Goal: Information Seeking & Learning: Learn about a topic

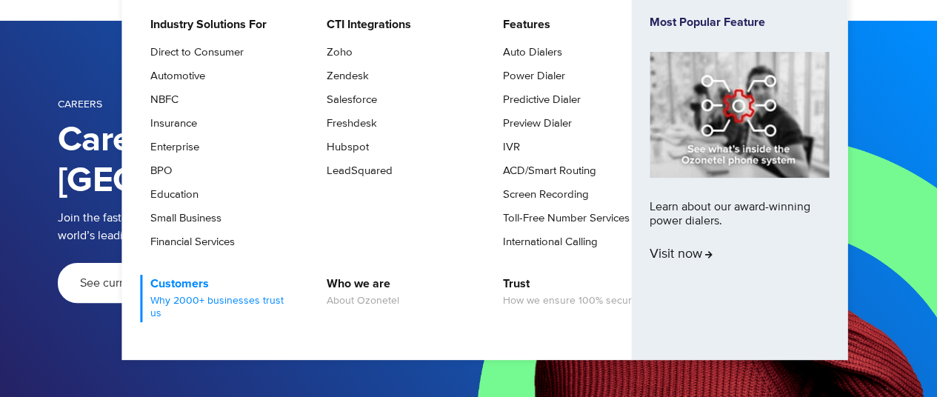
scroll to position [74, 0]
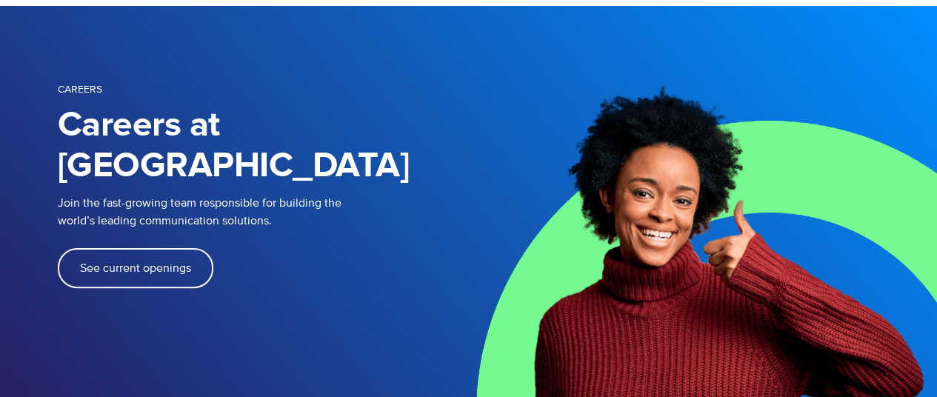
click at [93, 262] on span "See current openings" at bounding box center [135, 268] width 111 height 12
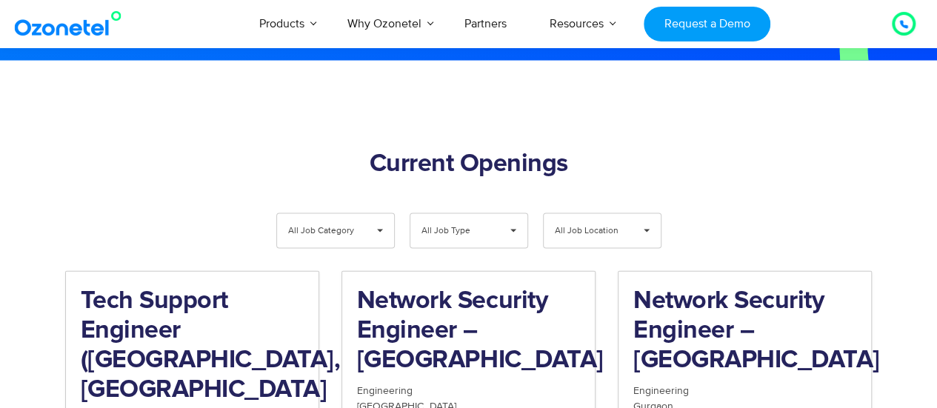
scroll to position [1440, 0]
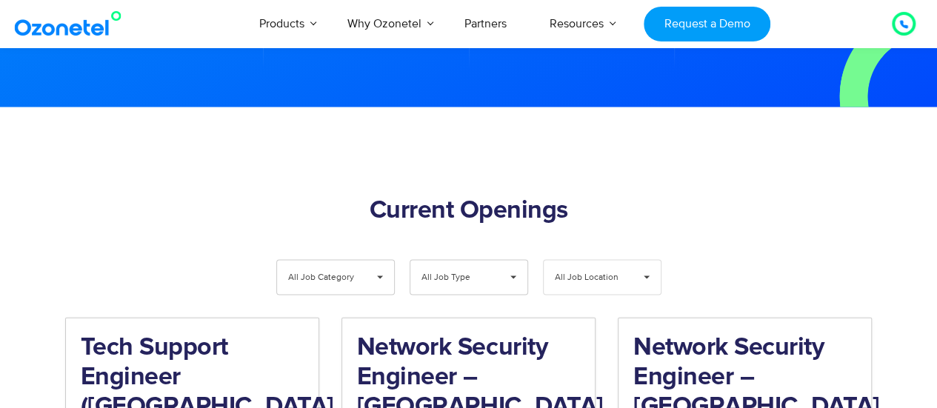
click at [592, 261] on span "All Job Location" at bounding box center [590, 278] width 70 height 34
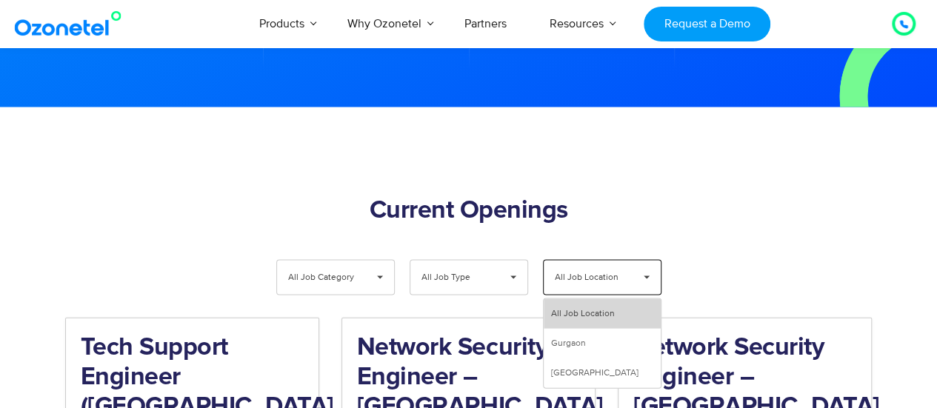
click at [598, 299] on li "All Job Location" at bounding box center [602, 314] width 117 height 30
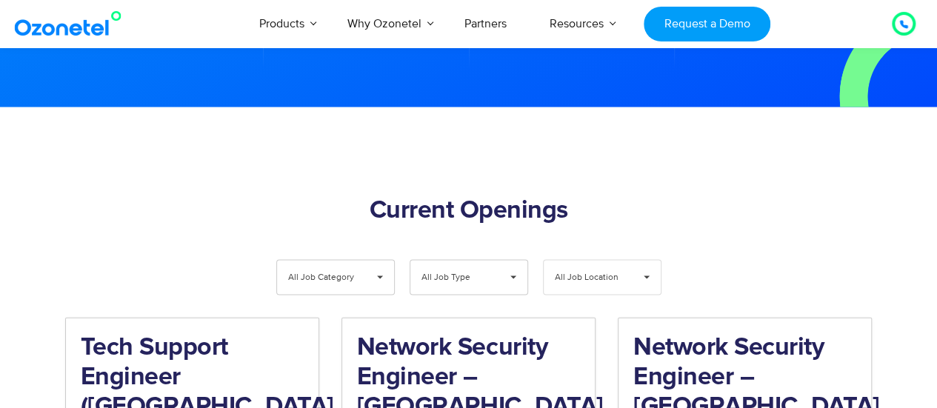
drag, startPoint x: 617, startPoint y: 230, endPoint x: 595, endPoint y: 237, distance: 22.5
click at [615, 261] on span "All Job Location" at bounding box center [590, 278] width 70 height 34
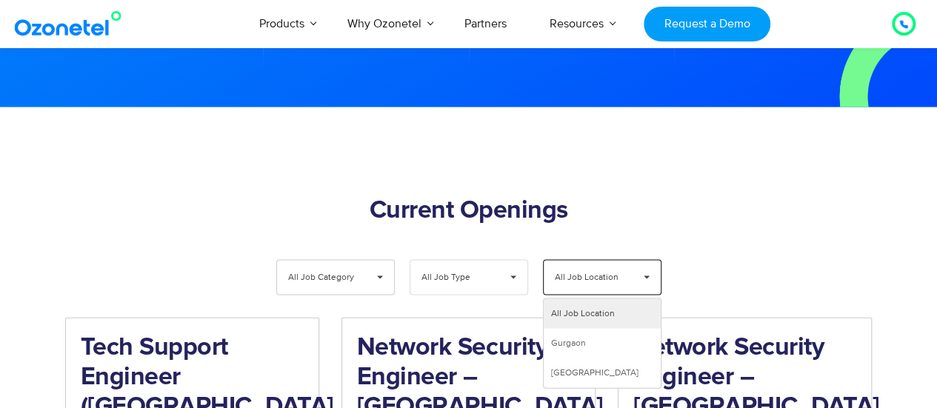
click at [473, 261] on span "All Job Type" at bounding box center [456, 278] width 70 height 34
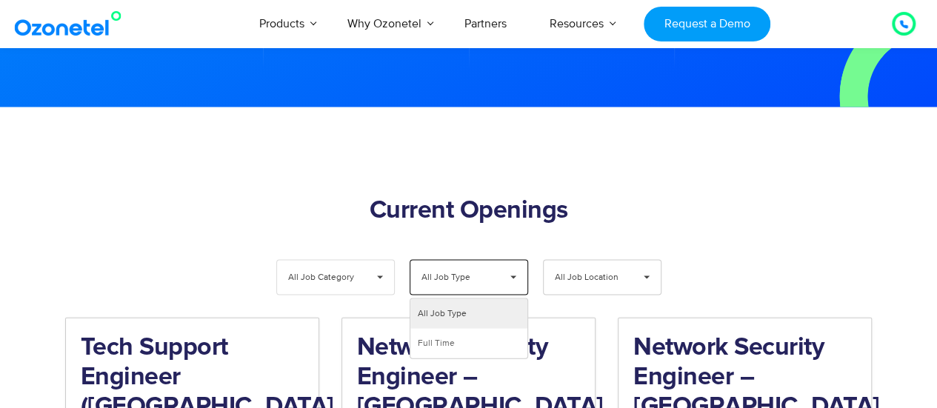
click at [362, 260] on div "All Job Category ▾" at bounding box center [335, 278] width 119 height 36
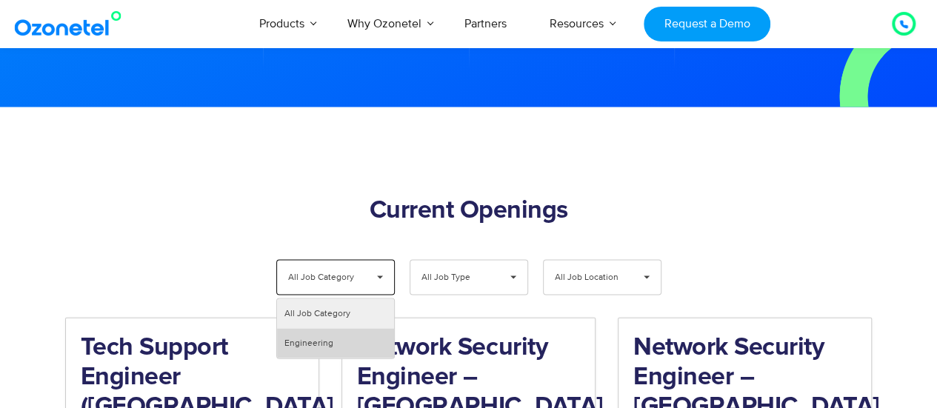
click at [364, 329] on li "Engineering" at bounding box center [335, 344] width 117 height 30
select select "***"
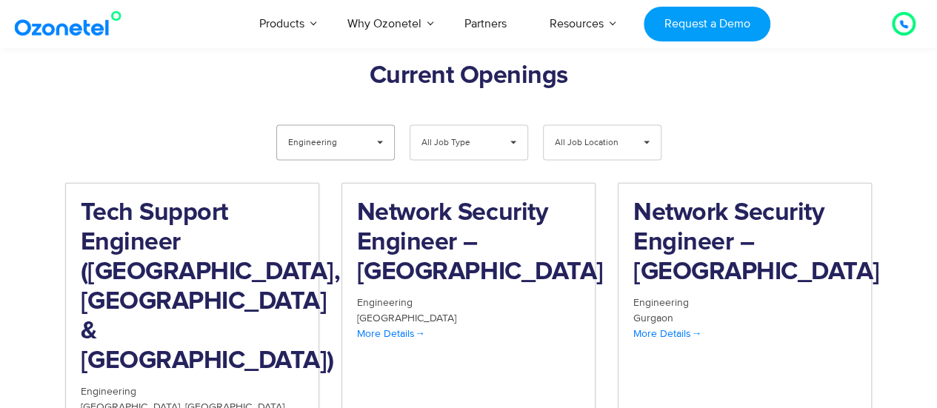
scroll to position [1440, 0]
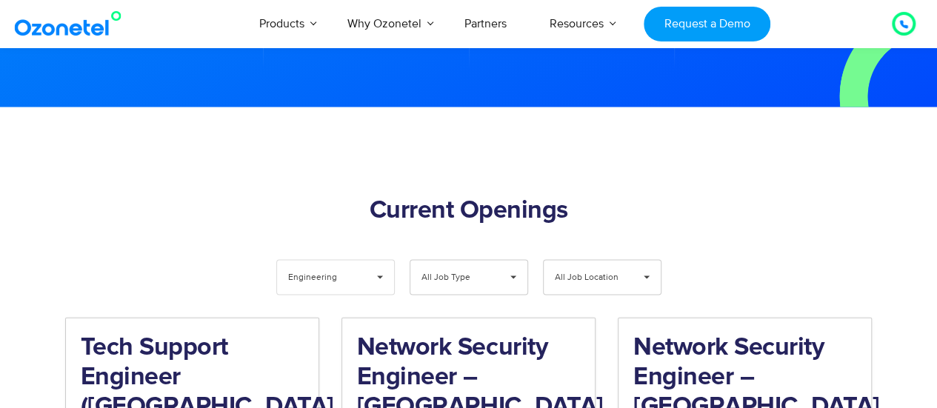
click at [380, 261] on span "▾" at bounding box center [380, 278] width 28 height 34
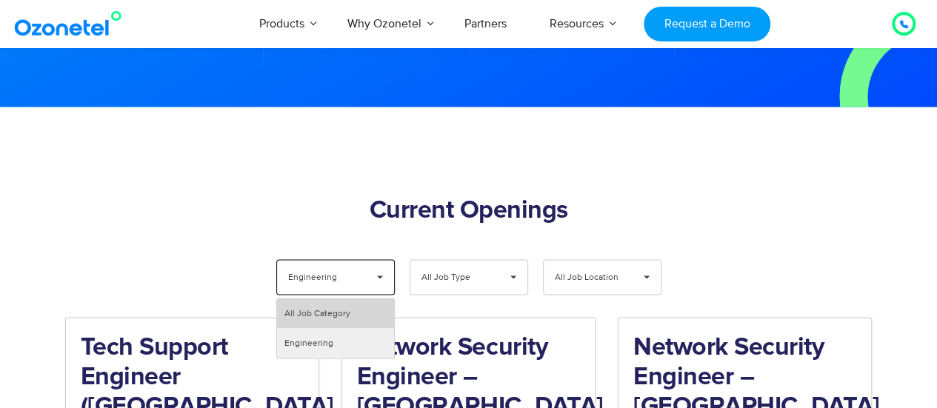
click at [364, 299] on li "All Job Category" at bounding box center [335, 314] width 117 height 30
select select "All Job Category"
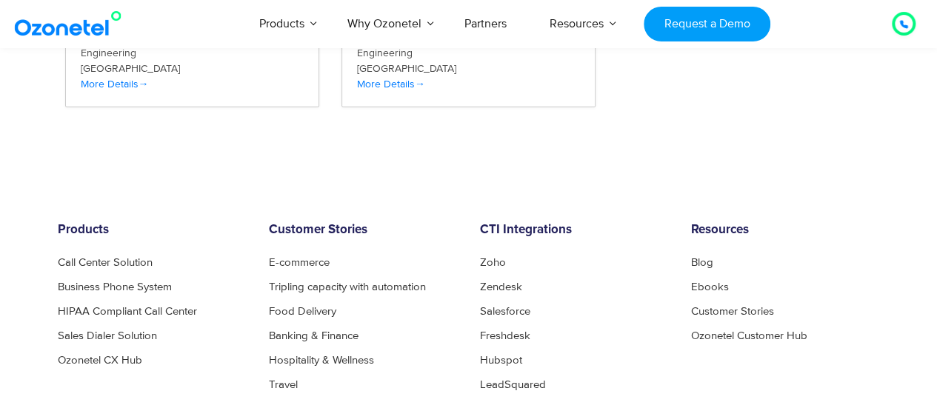
scroll to position [2255, 0]
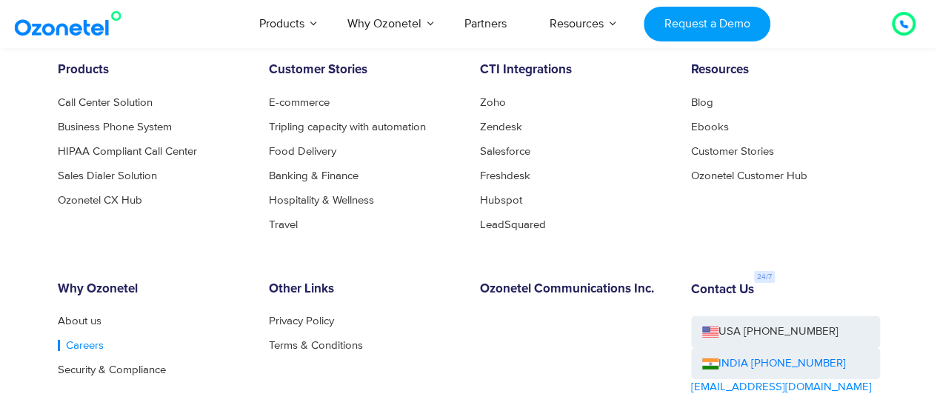
click at [82, 340] on link "Careers" at bounding box center [81, 345] width 46 height 11
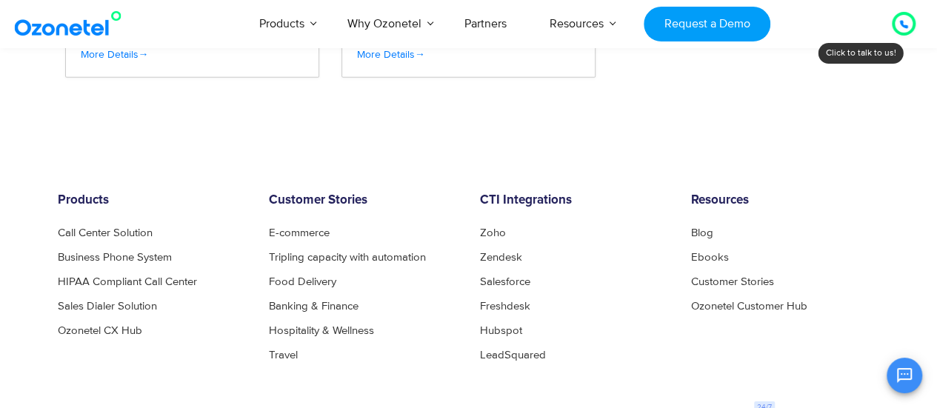
scroll to position [2309, 0]
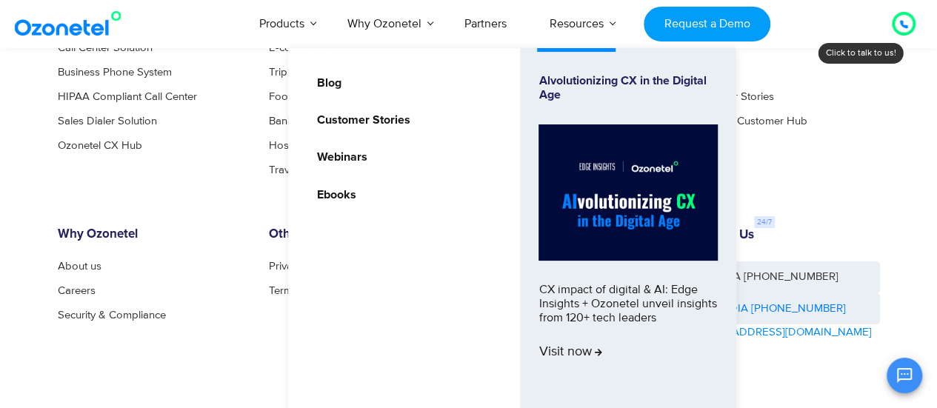
click at [595, 30] on link "Resources" at bounding box center [576, 23] width 97 height 49
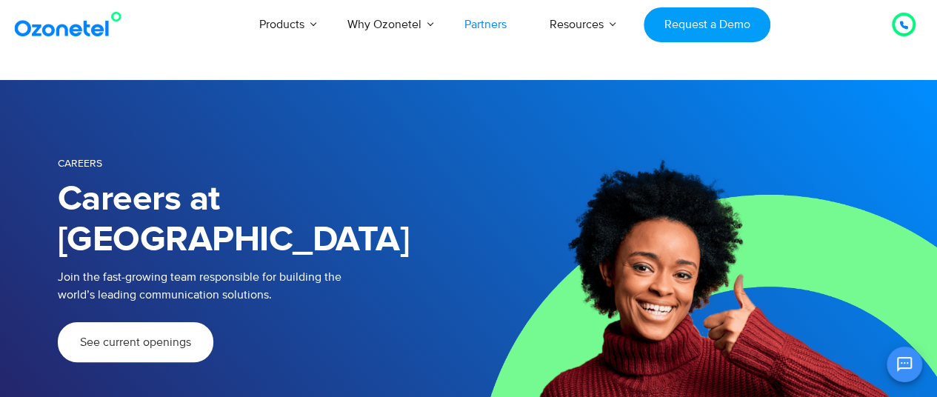
click at [490, 21] on link "Partners" at bounding box center [485, 24] width 85 height 49
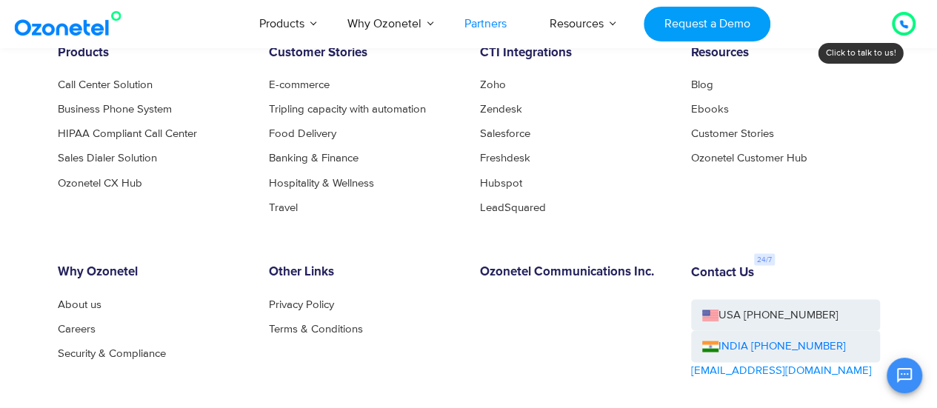
scroll to position [4192, 0]
